Goal: Use online tool/utility

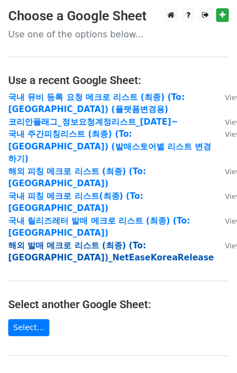
scroll to position [187, 0]
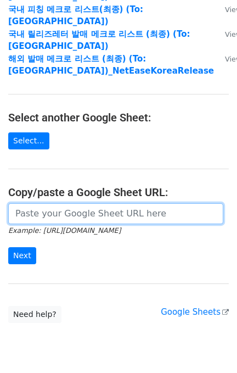
click at [76, 203] on input "url" at bounding box center [115, 213] width 215 height 21
paste input "[URL][DOMAIN_NAME]"
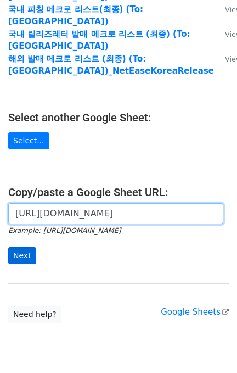
scroll to position [0, 268]
type input "[URL][DOMAIN_NAME]"
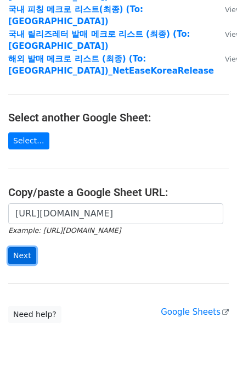
click at [26, 247] on input "Next" at bounding box center [22, 255] width 28 height 17
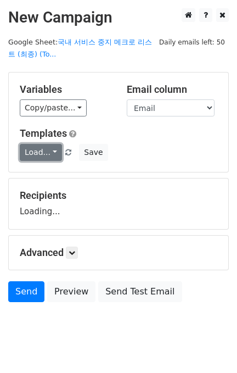
click at [47, 154] on link "Load..." at bounding box center [41, 152] width 42 height 17
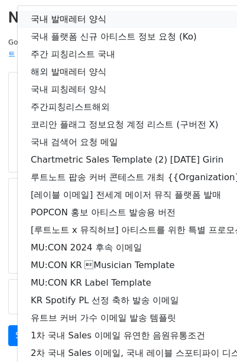
click at [88, 20] on link "국내 발매레터 양식" at bounding box center [194, 19] width 353 height 18
